Goal: Task Accomplishment & Management: Manage account settings

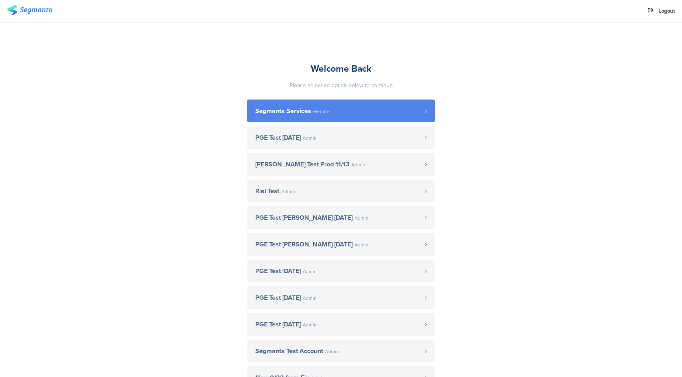
click at [336, 105] on link "Segmanta Services Member" at bounding box center [340, 111] width 187 height 23
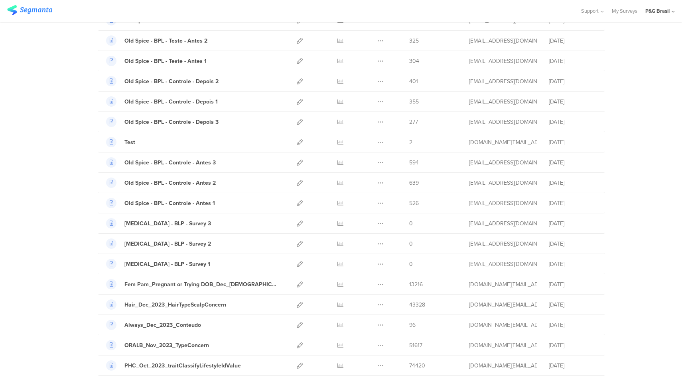
scroll to position [667, 0]
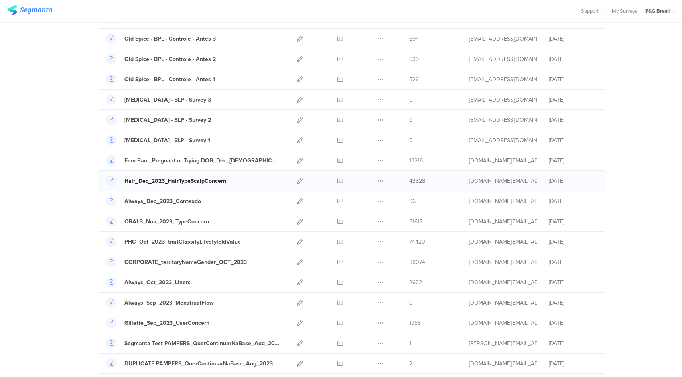
click at [169, 179] on div "Hair_Dec_2023_HairTypeScalpConcern" at bounding box center [175, 181] width 102 height 8
click at [340, 181] on icon at bounding box center [340, 181] width 6 height 6
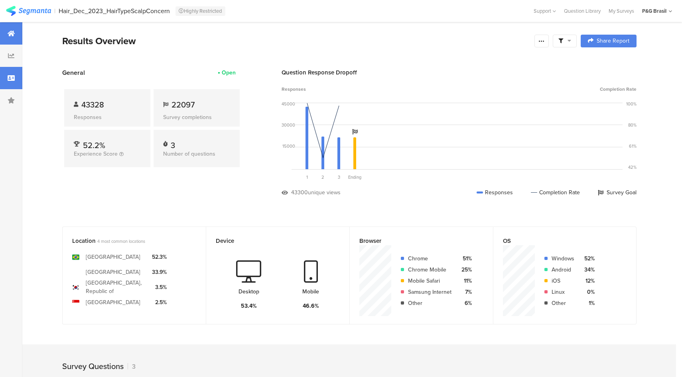
click at [16, 78] on div at bounding box center [11, 78] width 22 height 22
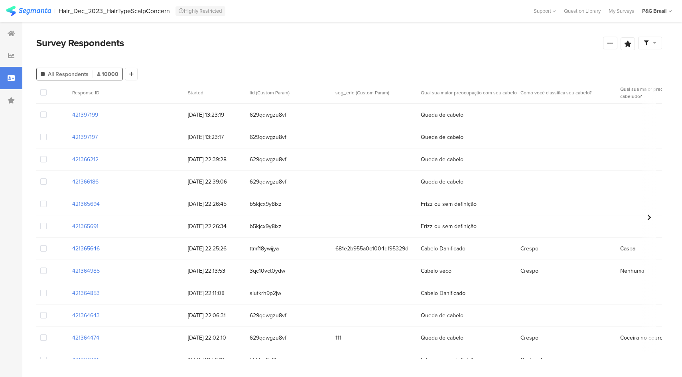
click at [91, 249] on section "421365646" at bounding box center [86, 249] width 28 height 8
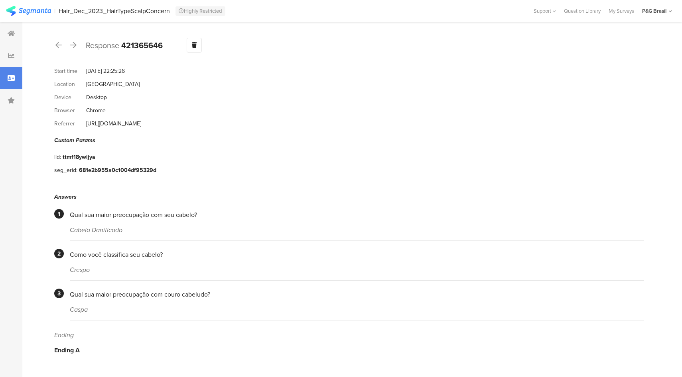
click at [149, 47] on b "421365646" at bounding box center [141, 45] width 41 height 12
copy b "421365646"
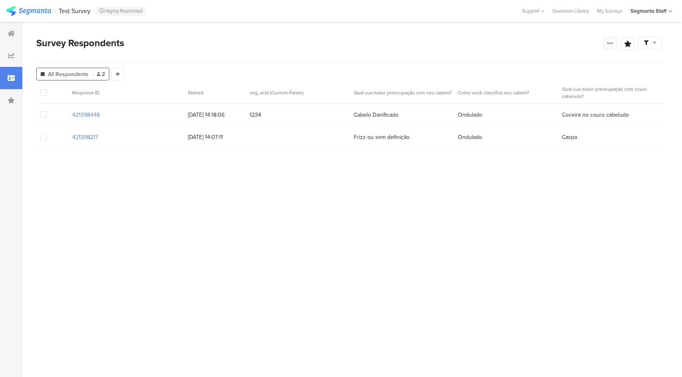
click at [610, 42] on icon at bounding box center [610, 43] width 6 height 6
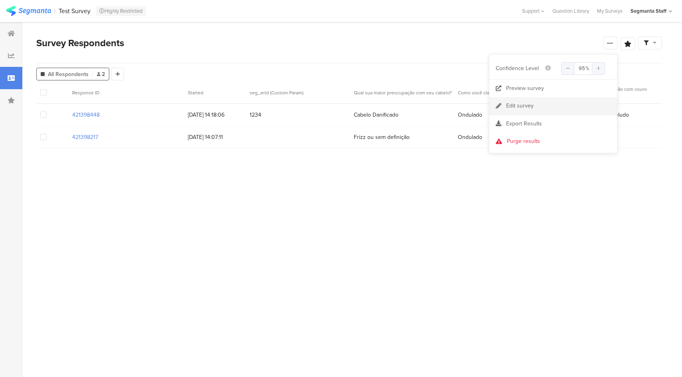
click at [523, 104] on div "Edit survey" at bounding box center [520, 106] width 28 height 8
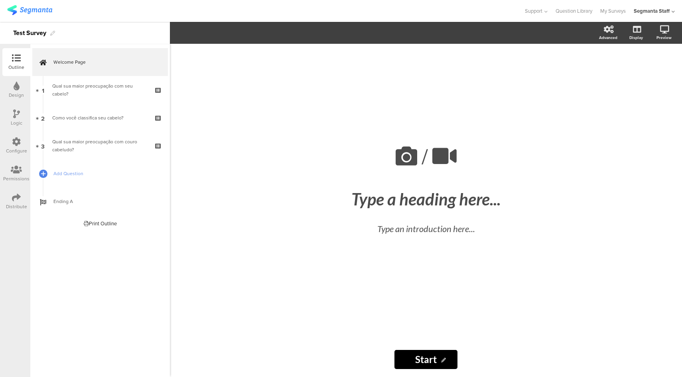
click at [17, 143] on icon at bounding box center [16, 142] width 9 height 9
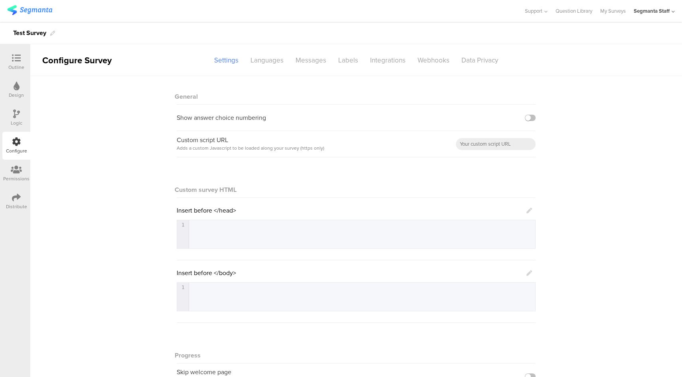
click at [385, 67] on sg-section-page-header "Configure Survey Settings Languages Messages Labels Integrations Webhooks Data …" at bounding box center [355, 60] width 651 height 32
click at [385, 59] on div "Integrations" at bounding box center [387, 60] width 47 height 14
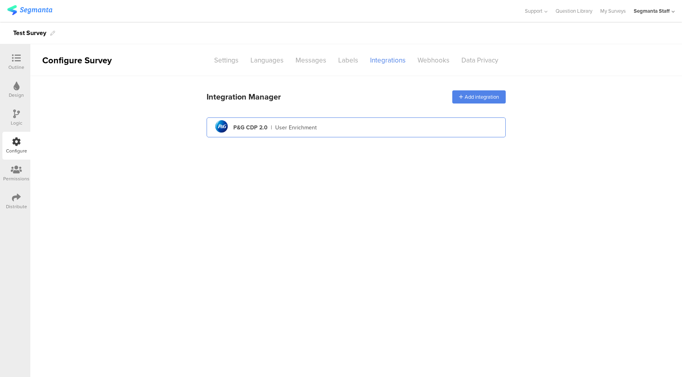
click at [321, 126] on div "pg logo P&G CDP 2.0 | User Enrichment" at bounding box center [356, 128] width 286 height 20
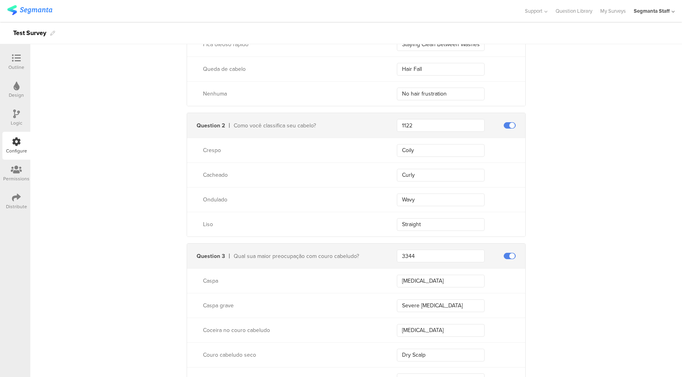
scroll to position [453, 0]
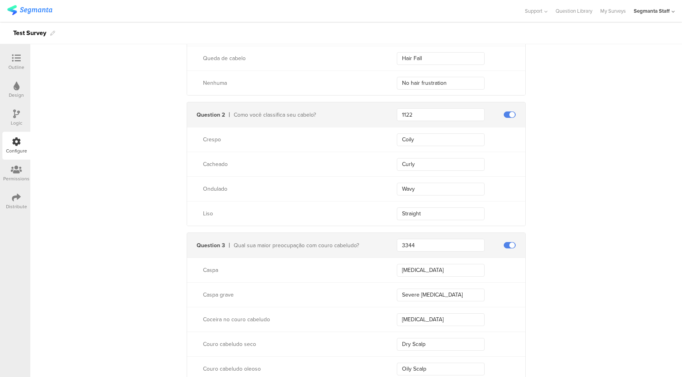
click at [25, 197] on div "Distribute" at bounding box center [16, 202] width 28 height 28
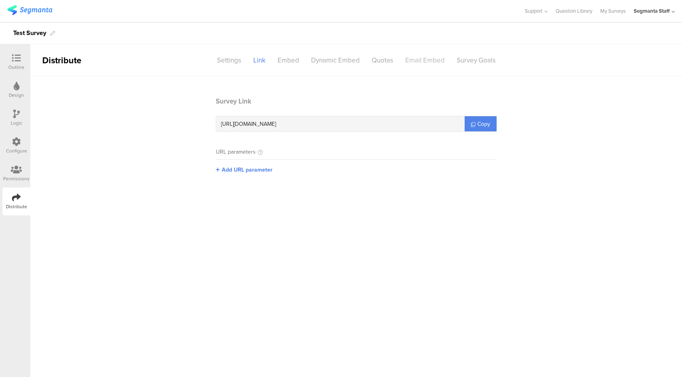
click at [423, 57] on div "Email Embed" at bounding box center [424, 60] width 51 height 14
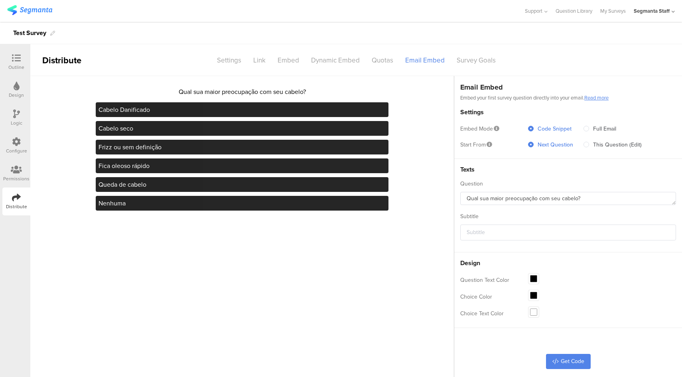
click at [603, 95] on link "Read more" at bounding box center [596, 98] width 24 height 8
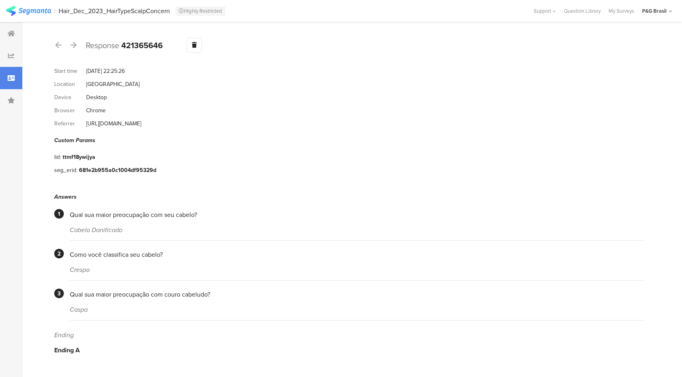
click at [239, 74] on div "Start time [DATE] 22:25:26" at bounding box center [349, 71] width 590 height 13
